Goal: Task Accomplishment & Management: Use online tool/utility

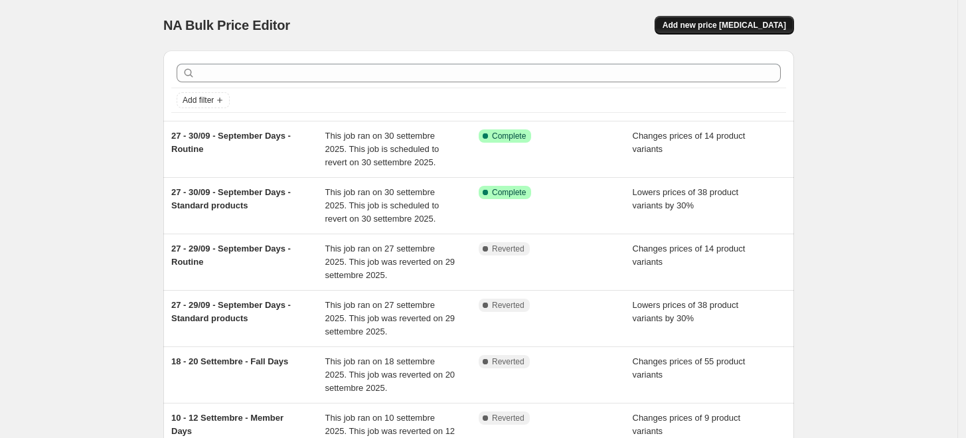
click at [738, 23] on span "Add new price [MEDICAL_DATA]" at bounding box center [725, 25] width 124 height 11
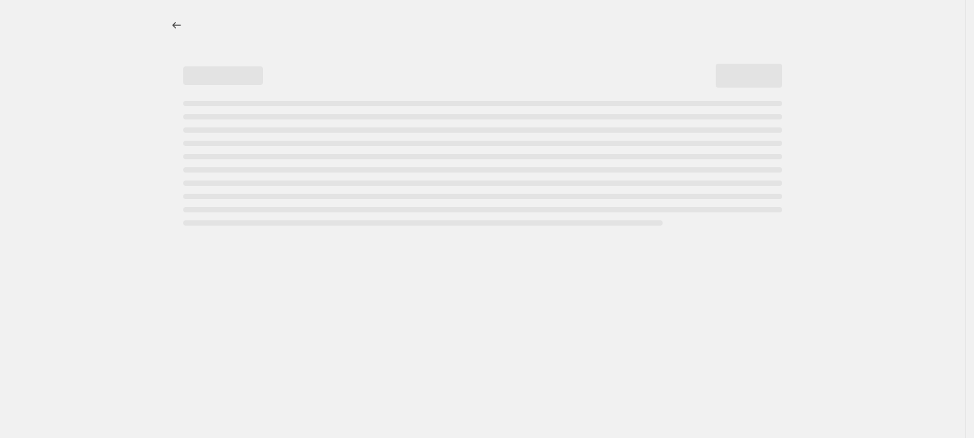
select select "percentage"
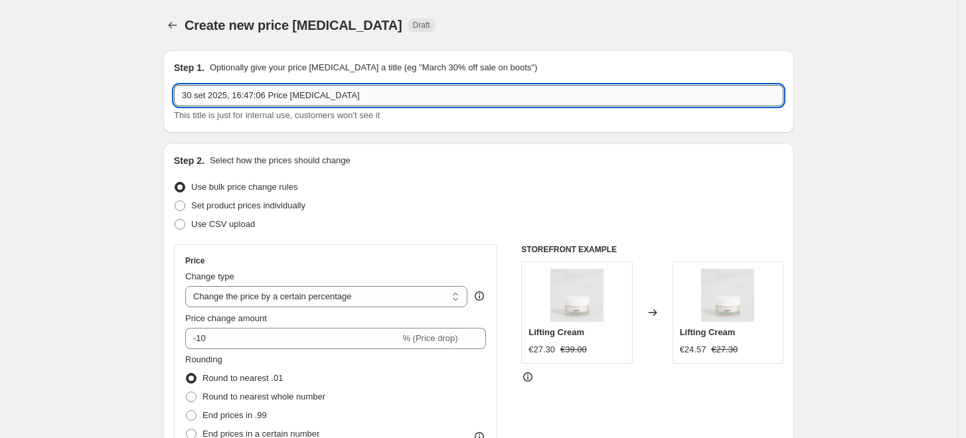
click at [293, 106] on input "30 set 2025, 16:47:06 Price [MEDICAL_DATA]" at bounding box center [479, 95] width 610 height 21
type input "1"
type input "10_2025_Member Days"
